Goal: Task Accomplishment & Management: Complete application form

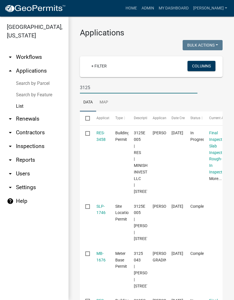
click at [81, 88] on input "3125" at bounding box center [139, 88] width 118 height 12
click at [110, 89] on input "Misc-3125" at bounding box center [139, 88] width 118 height 12
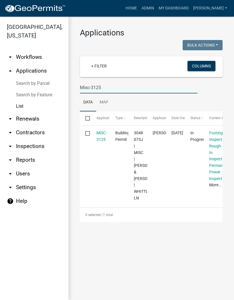
type input "Misc-3125"
click at [105, 135] on link "MISC-3125" at bounding box center [102, 136] width 11 height 11
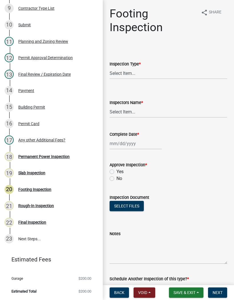
scroll to position [231, 0]
click at [39, 222] on div "Final Inspection" at bounding box center [32, 222] width 28 height 4
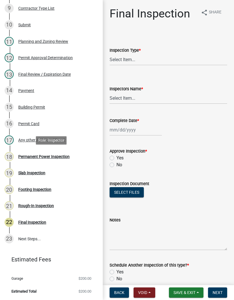
click at [55, 156] on div "Permanent Power Inspection" at bounding box center [43, 157] width 51 height 4
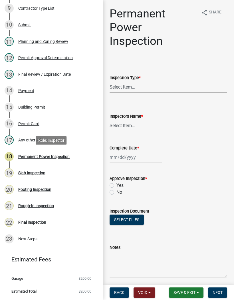
click at [136, 86] on select "Select Item... Permanent Power" at bounding box center [169, 87] width 118 height 12
select select "5c85f858-e2c6-4c2c-a92e-43b107da9ba1"
click at [133, 123] on select "Select Item... [PERSON_NAME] ([PERSON_NAME]) [PERSON_NAME] ([PERSON_NAME]) Engi…" at bounding box center [169, 126] width 118 height 12
select select "8dfc8809-68b2-4bc3-a0d1-6f7e000e7487"
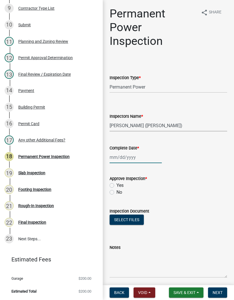
click at [129, 155] on div at bounding box center [136, 158] width 52 height 12
select select "9"
select select "2025"
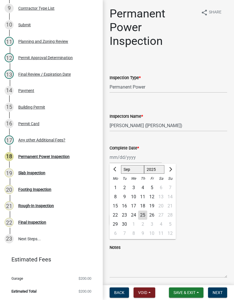
click at [143, 214] on div "25" at bounding box center [142, 215] width 9 height 9
type input "[DATE]"
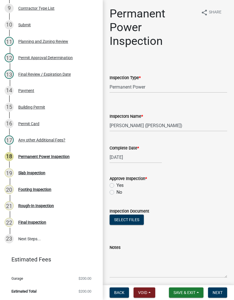
click at [117, 186] on label "Yes" at bounding box center [120, 185] width 7 height 7
click at [117, 186] on input "Yes" at bounding box center [119, 184] width 4 height 4
radio input "true"
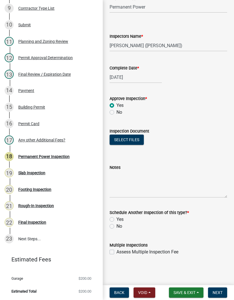
scroll to position [80, 0]
click at [117, 228] on label "No" at bounding box center [120, 226] width 6 height 7
click at [117, 227] on input "No" at bounding box center [119, 225] width 4 height 4
radio input "true"
click at [220, 291] on span "Next" at bounding box center [218, 292] width 10 height 5
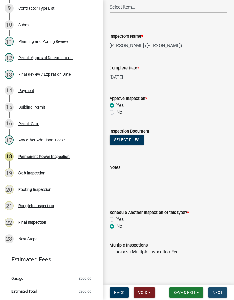
scroll to position [0, 0]
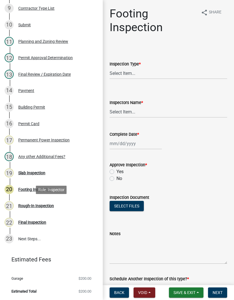
click at [43, 204] on div "Rough-In Inspection" at bounding box center [36, 206] width 36 height 4
click at [117, 66] on label "Inspection Type *" at bounding box center [125, 64] width 31 height 4
click at [117, 67] on select "Select Item... Rough-In" at bounding box center [169, 73] width 118 height 12
select select "c2274688-245b-4474-aeed-1009256ef604"
click at [111, 112] on select "Select Item... [PERSON_NAME] ([PERSON_NAME]) [PERSON_NAME] ([PERSON_NAME]) Engi…" at bounding box center [169, 112] width 118 height 12
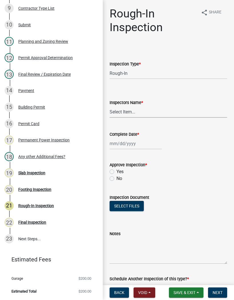
select select "8dfc8809-68b2-4bc3-a0d1-6f7e000e7487"
click at [112, 143] on div at bounding box center [136, 144] width 52 height 12
select select "9"
select select "2025"
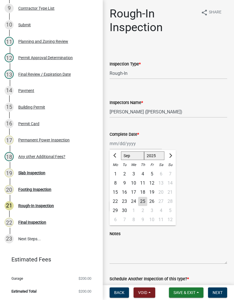
click at [142, 202] on div "25" at bounding box center [142, 201] width 9 height 9
type input "[DATE]"
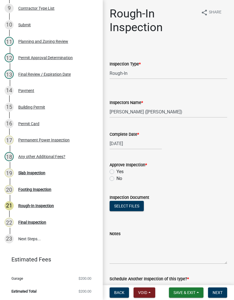
click at [117, 174] on label "Yes" at bounding box center [120, 171] width 7 height 7
click at [117, 172] on input "Yes" at bounding box center [119, 170] width 4 height 4
radio input "true"
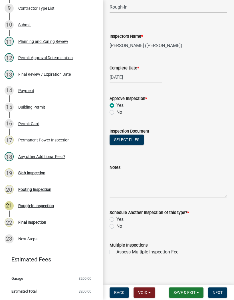
scroll to position [66, 0]
click at [108, 226] on div "Schedule Another Inspection of this type? * Yes No" at bounding box center [168, 215] width 126 height 27
click at [111, 231] on wm-data-entity-input "Schedule Another Inspection of this type? * Yes No" at bounding box center [169, 218] width 118 height 33
click at [111, 232] on wm-data-entity-input "Schedule Another Inspection of this type? * Yes No" at bounding box center [169, 218] width 118 height 33
click at [109, 229] on div "Schedule Another Inspection of this type? * Yes No" at bounding box center [168, 215] width 126 height 27
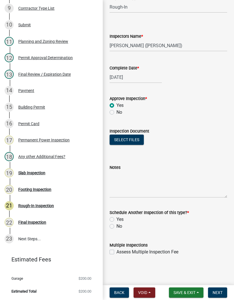
click at [117, 228] on label "No" at bounding box center [120, 226] width 6 height 7
click at [117, 227] on input "No" at bounding box center [119, 225] width 4 height 4
radio input "true"
click at [216, 292] on span "Next" at bounding box center [218, 292] width 10 height 5
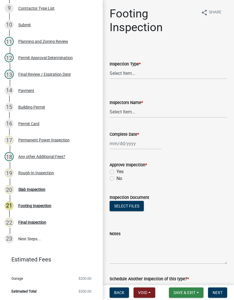
click at [192, 290] on button "Save & Exit" at bounding box center [186, 293] width 35 height 10
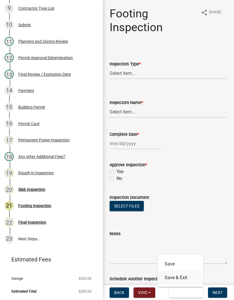
click at [180, 275] on button "Save & Exit" at bounding box center [181, 278] width 46 height 14
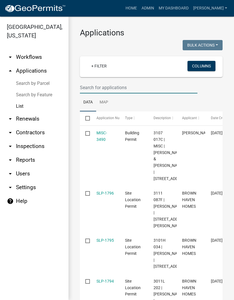
click at [103, 84] on input "text" at bounding box center [139, 88] width 118 height 12
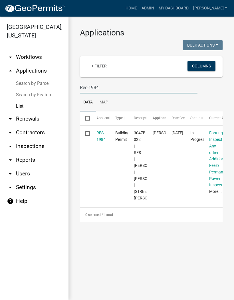
type input "Res-1984"
click at [102, 133] on link "RES-1984" at bounding box center [101, 136] width 9 height 11
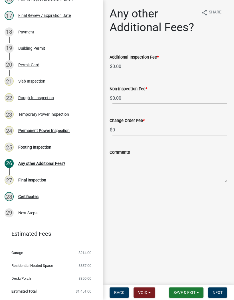
scroll to position [355, 0]
click at [63, 133] on div "24 Permanent Power Inspection" at bounding box center [49, 130] width 89 height 9
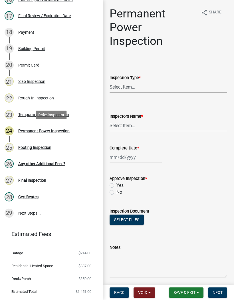
click at [130, 85] on select "Select Item... Permanent Power" at bounding box center [169, 87] width 118 height 12
select select "5c85f858-e2c6-4c2c-a92e-43b107da9ba1"
click at [127, 123] on select "Select Item... [PERSON_NAME] ([PERSON_NAME]) [PERSON_NAME] ([PERSON_NAME]) Engi…" at bounding box center [169, 126] width 118 height 12
click at [138, 123] on select "Select Item... [PERSON_NAME] ([PERSON_NAME]) [PERSON_NAME] ([PERSON_NAME]) Engi…" at bounding box center [169, 126] width 118 height 12
select select "8dfc8809-68b2-4bc3-a0d1-6f7e000e7487"
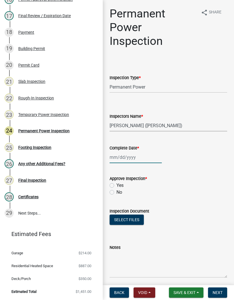
click at [125, 156] on div at bounding box center [136, 158] width 52 height 12
select select "9"
select select "2025"
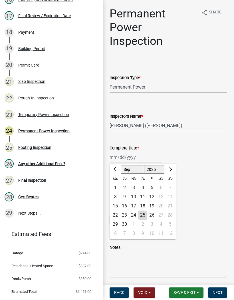
click at [142, 214] on div "25" at bounding box center [142, 215] width 9 height 9
type input "[DATE]"
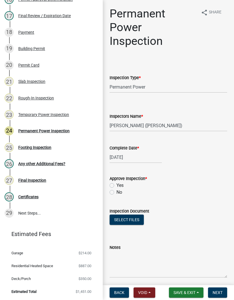
click at [114, 184] on div "Yes" at bounding box center [169, 185] width 118 height 7
click at [117, 187] on label "Yes" at bounding box center [120, 185] width 7 height 7
click at [117, 186] on input "Yes" at bounding box center [119, 184] width 4 height 4
radio input "true"
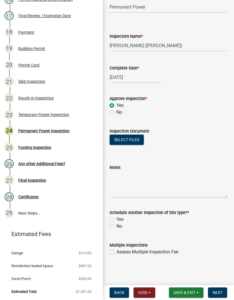
scroll to position [80, 0]
click at [117, 228] on label "No" at bounding box center [120, 226] width 6 height 7
click at [117, 227] on input "No" at bounding box center [119, 225] width 4 height 4
radio input "true"
click at [220, 290] on button "Next" at bounding box center [217, 293] width 19 height 10
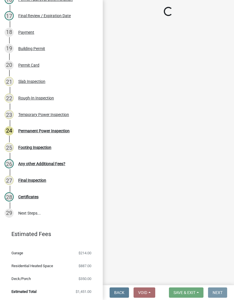
scroll to position [0, 0]
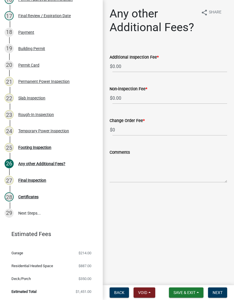
click at [191, 295] on button "Save & Exit" at bounding box center [186, 293] width 35 height 10
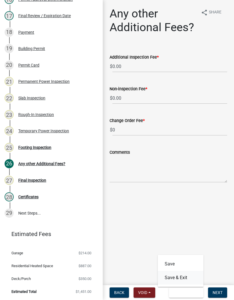
click at [186, 277] on button "Save & Exit" at bounding box center [181, 278] width 46 height 14
